Goal: Task Accomplishment & Management: Manage account settings

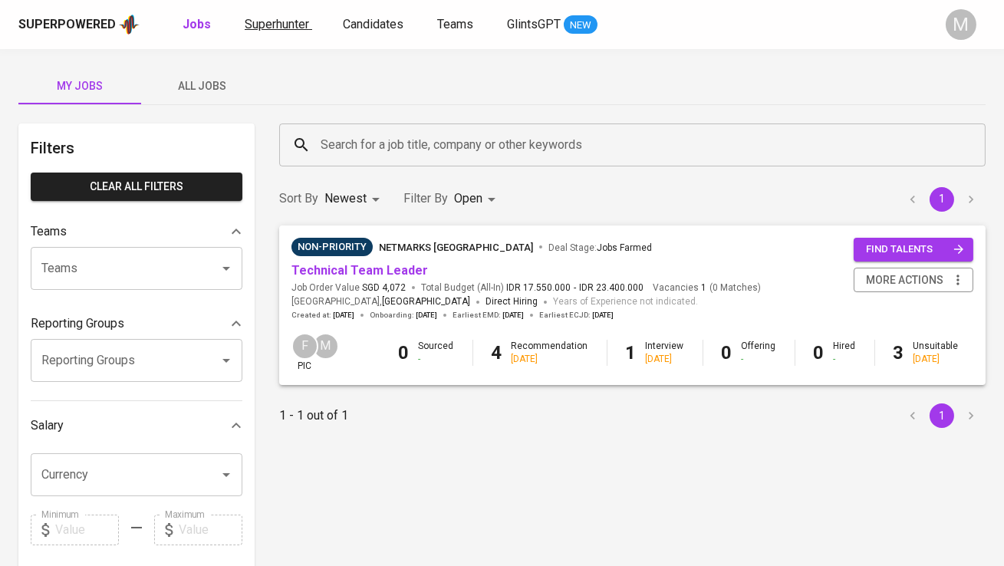
click at [282, 27] on span "Superhunter" at bounding box center [277, 24] width 64 height 15
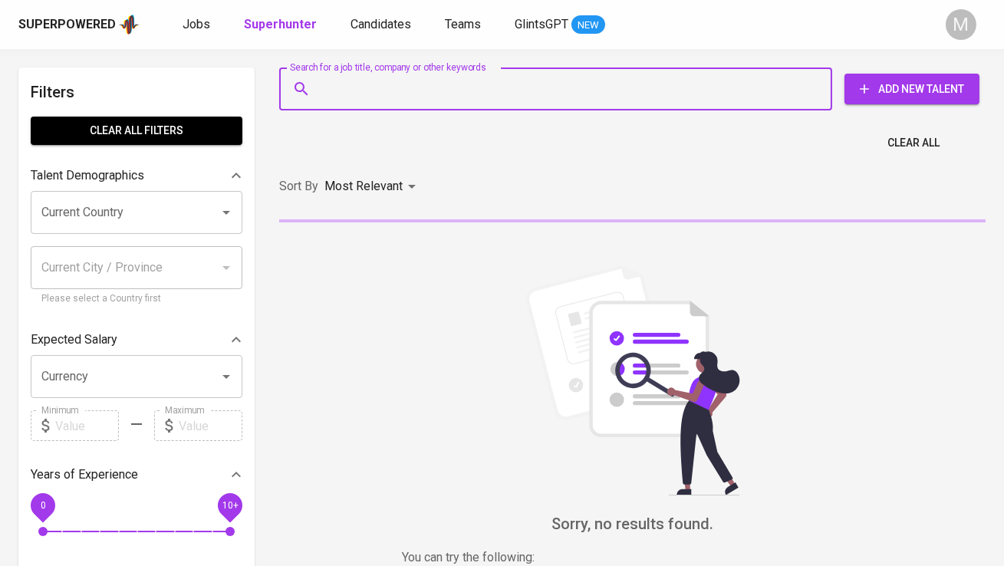
click at [368, 90] on input "Search for a job title, company or other keywords" at bounding box center [560, 88] width 486 height 29
paste input "[PHONE_NUMBER] [EMAIL_ADDRESS][DOMAIN_NAME]"
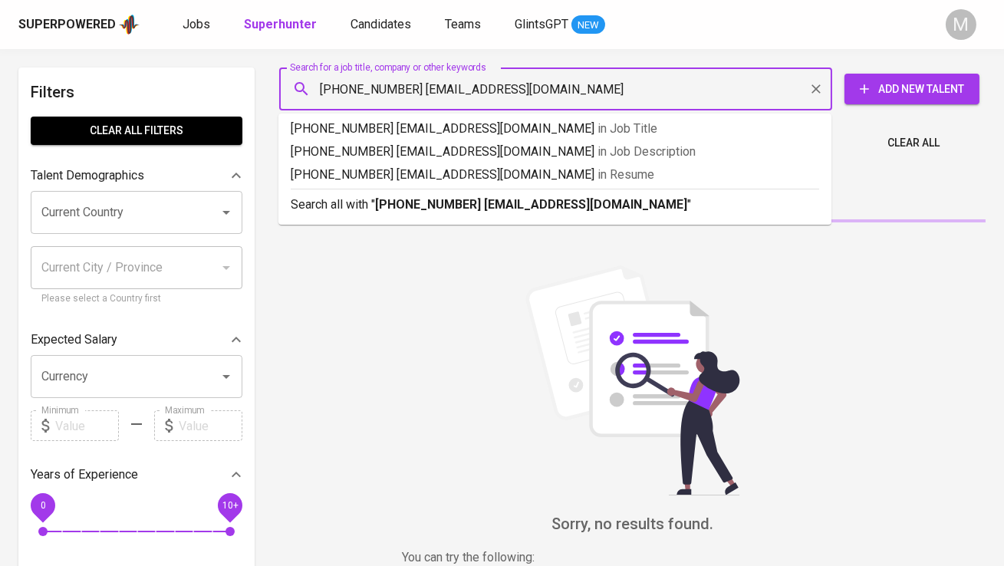
drag, startPoint x: 392, startPoint y: 88, endPoint x: 289, endPoint y: 81, distance: 103.0
click at [290, 81] on div "[PHONE_NUMBER] [EMAIL_ADDRESS][DOMAIN_NAME] Search for a job title, company or …" at bounding box center [555, 89] width 553 height 43
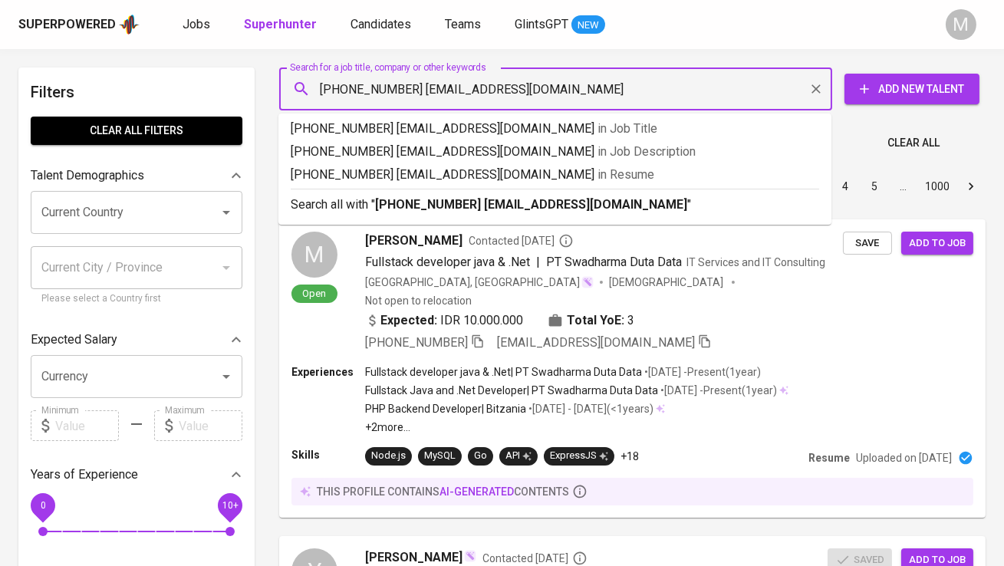
type input "[EMAIL_ADDRESS][DOMAIN_NAME]"
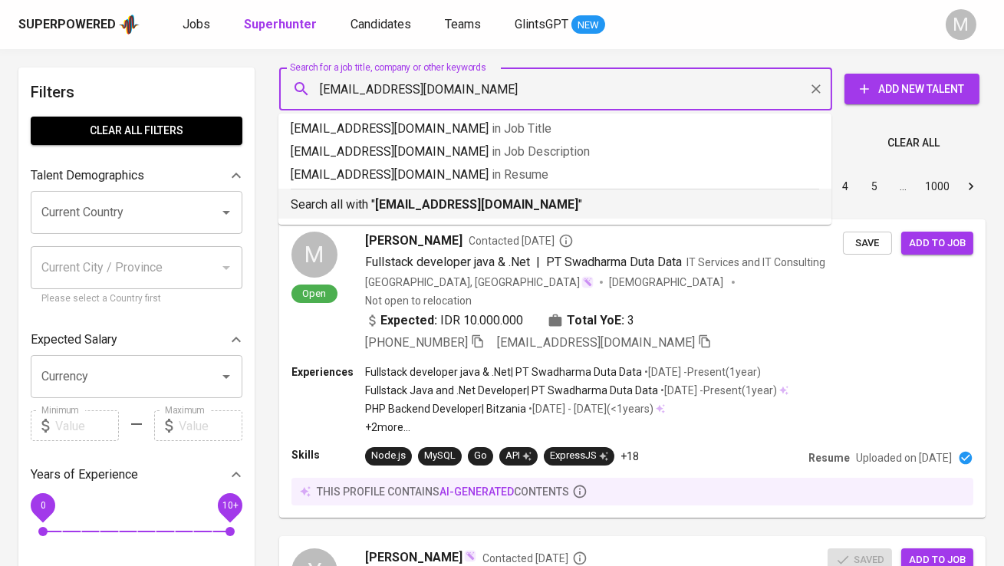
click at [390, 204] on b "[EMAIL_ADDRESS][DOMAIN_NAME]" at bounding box center [476, 204] width 203 height 15
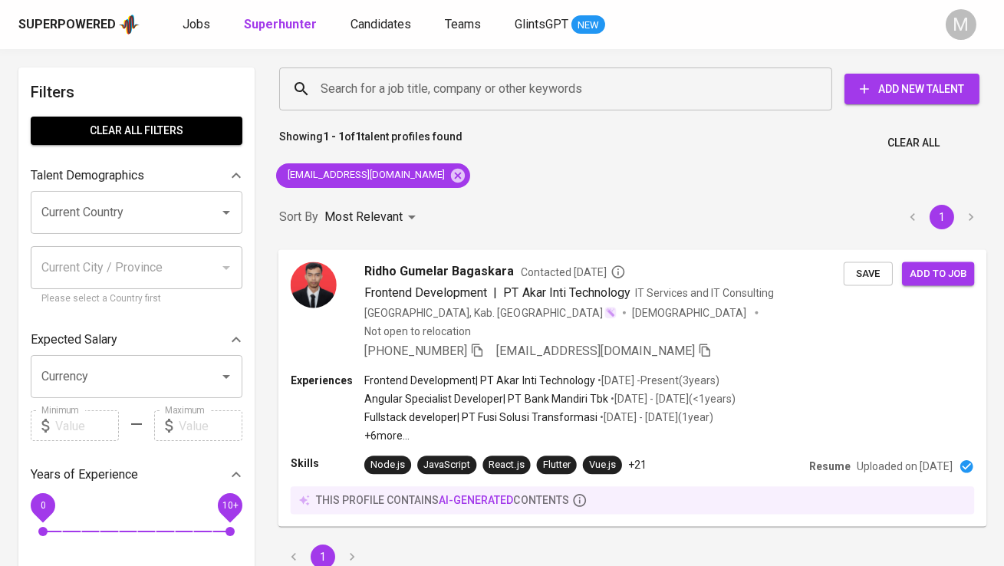
click at [308, 285] on img at bounding box center [314, 285] width 46 height 46
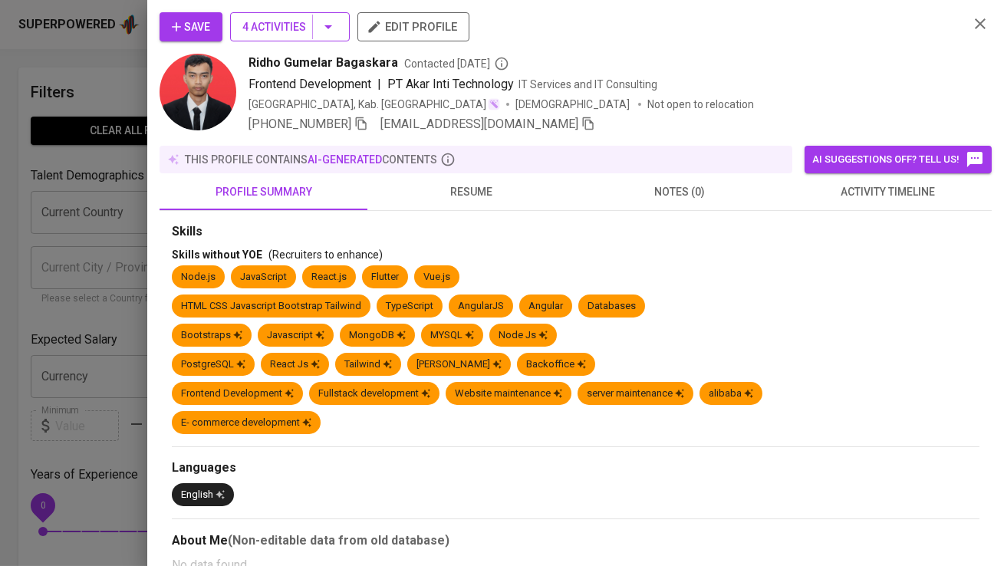
click at [288, 23] on span "4 Activities" at bounding box center [289, 27] width 95 height 19
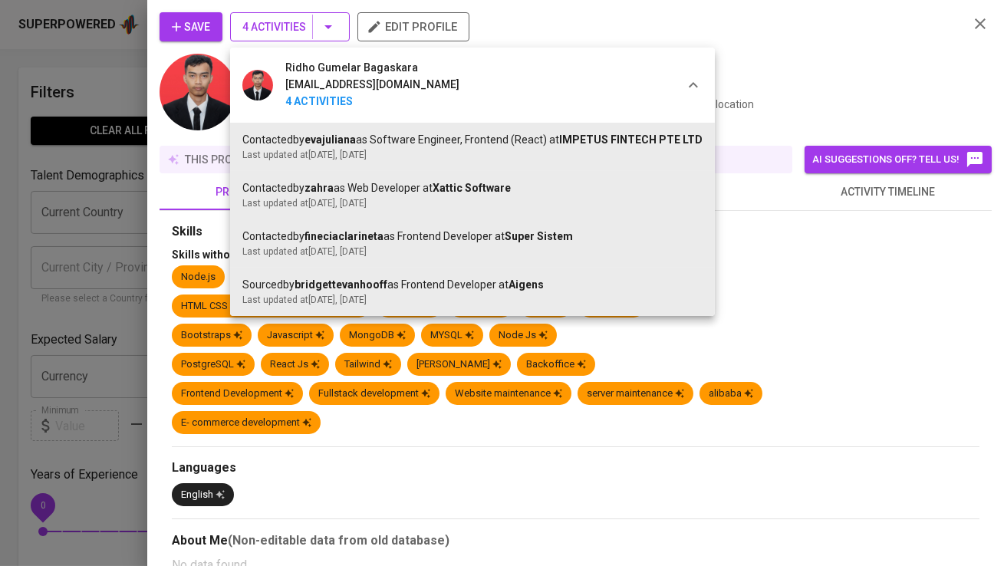
click at [288, 23] on div at bounding box center [502, 283] width 1004 height 566
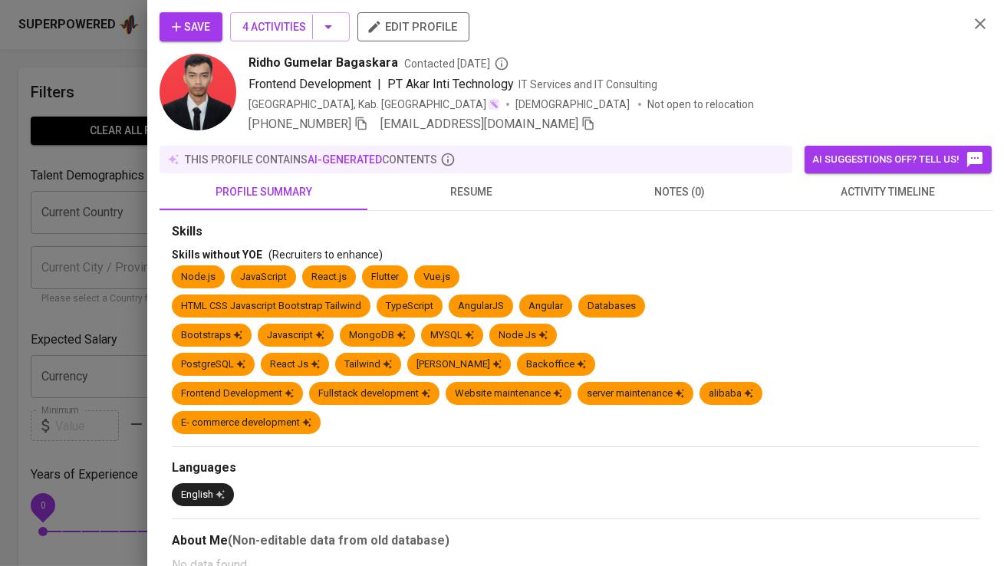
click at [216, 15] on button "Save" at bounding box center [191, 26] width 63 height 29
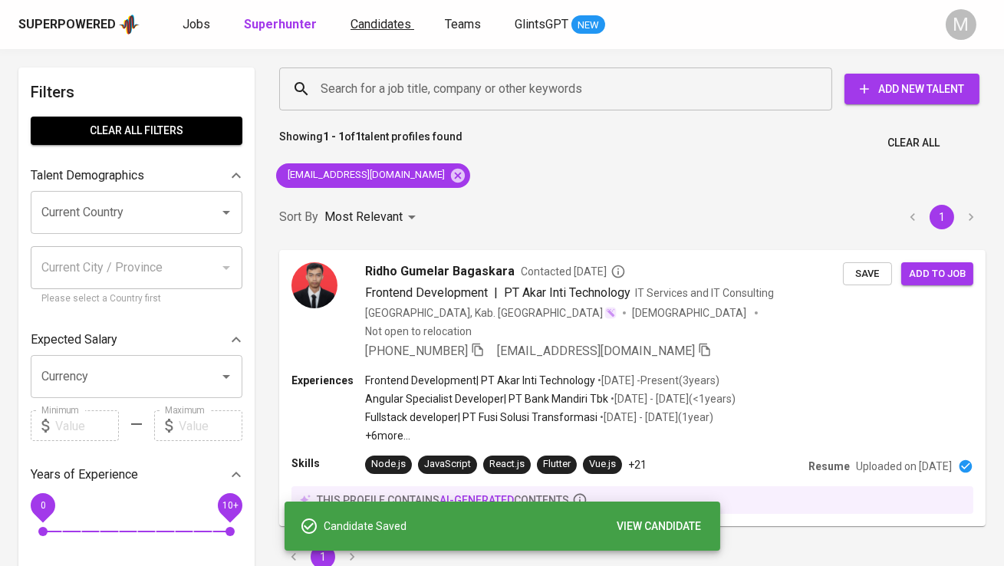
click at [375, 31] on link "Candidates" at bounding box center [383, 24] width 64 height 19
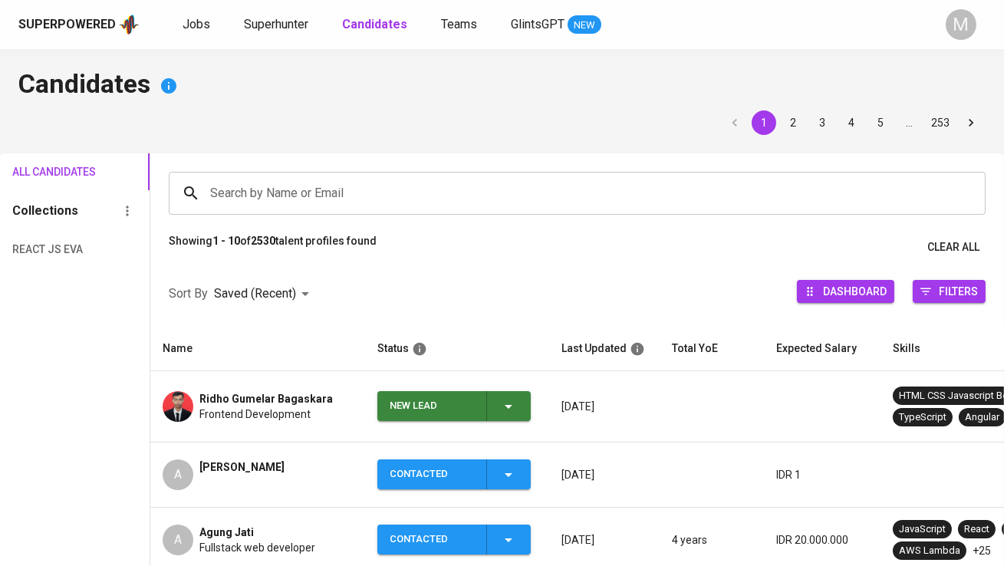
click at [401, 391] on div "New Lead" at bounding box center [432, 406] width 84 height 30
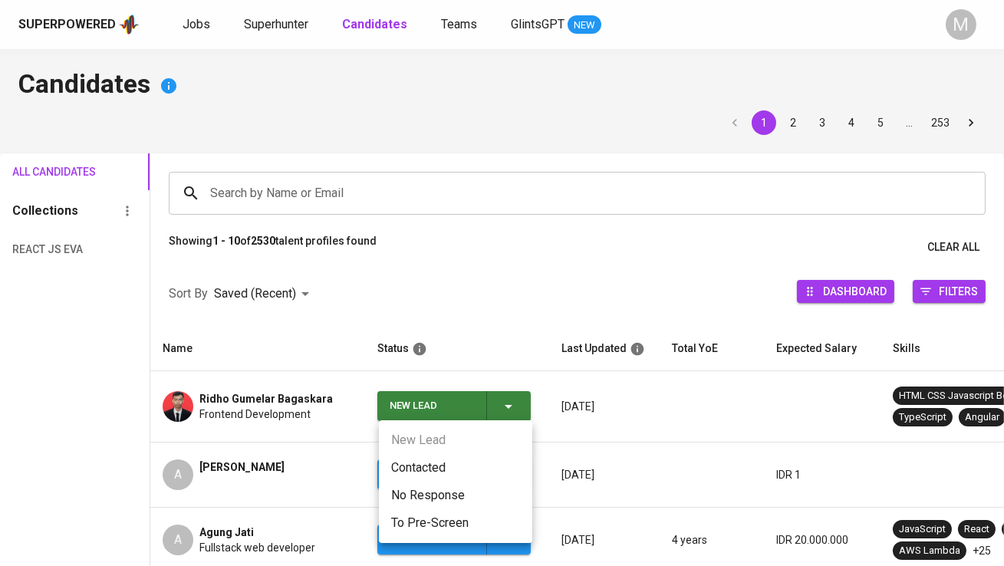
click at [410, 468] on li "Contacted" at bounding box center [455, 468] width 153 height 28
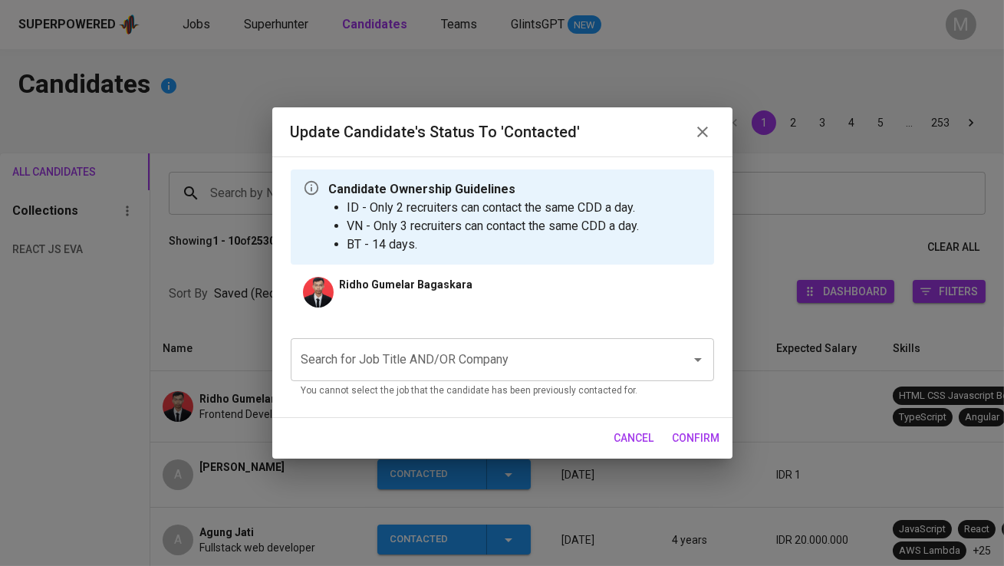
click at [410, 381] on div "Search for Job Title AND/OR Company Search for Job Title AND/OR Company You can…" at bounding box center [502, 368] width 423 height 61
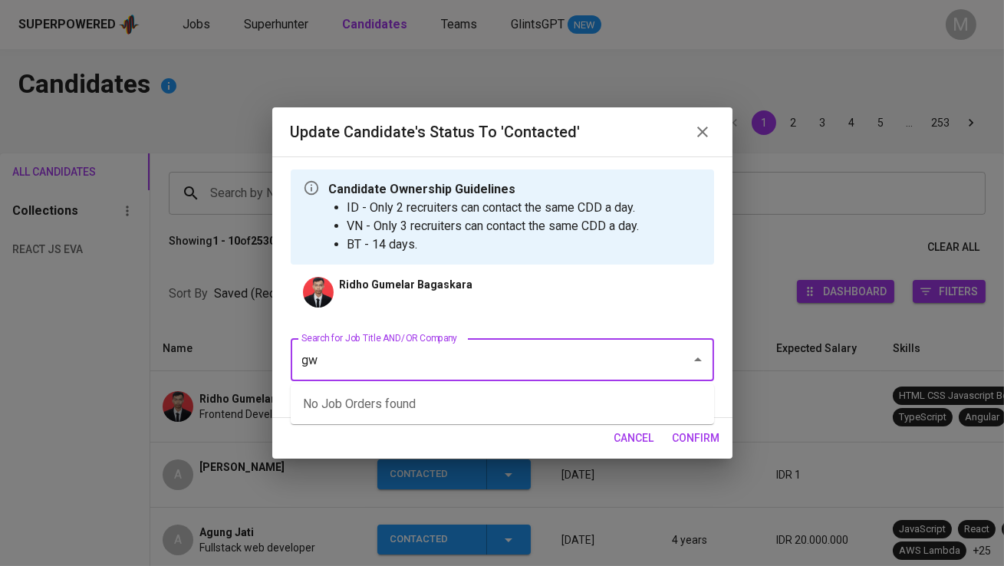
type input "g"
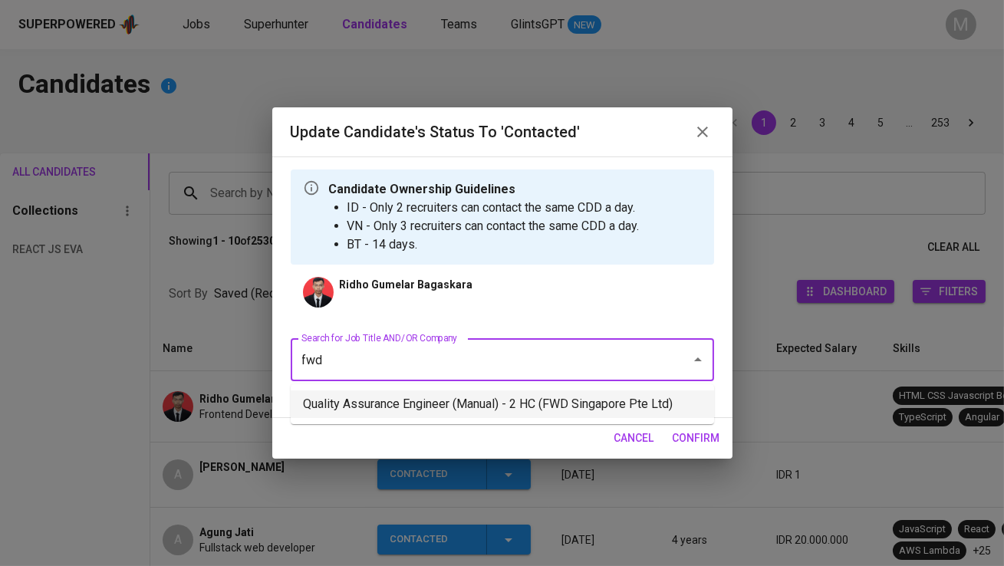
click at [473, 400] on li "Quality Assurance Engineer (Manual) - 2 HC (FWD Singapore Pte Ltd)" at bounding box center [502, 405] width 423 height 28
type input "fwd"
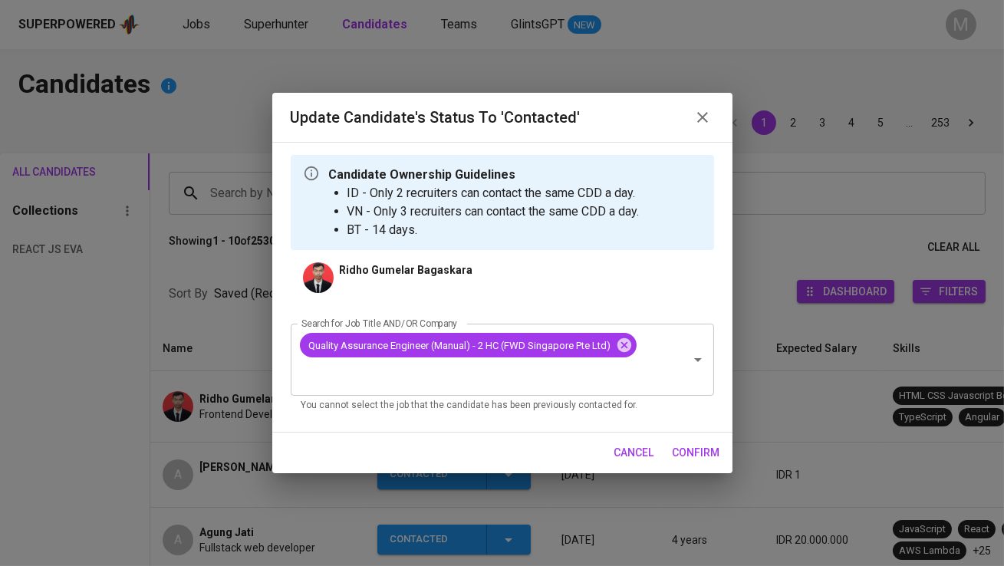
click at [684, 447] on span "confirm" at bounding box center [697, 452] width 48 height 19
